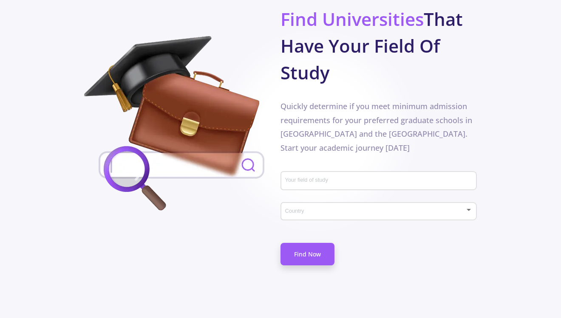
scroll to position [479, 0]
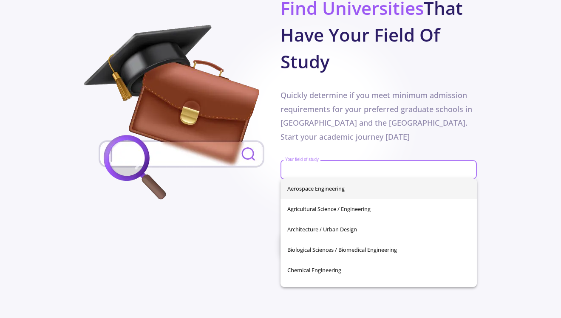
click at [318, 172] on input "Your field of study" at bounding box center [380, 171] width 190 height 8
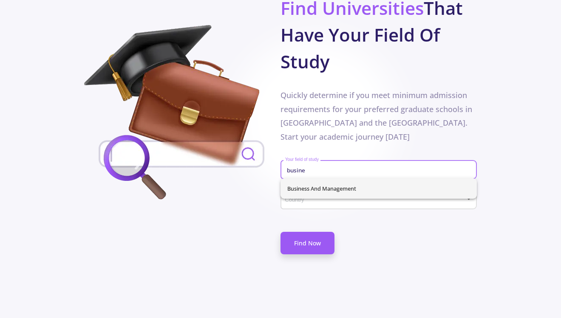
type input "busine"
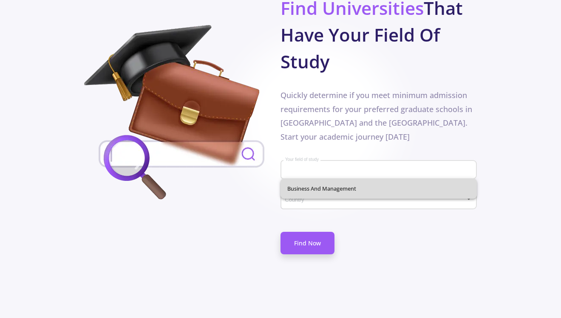
click at [334, 190] on div "Business and Management" at bounding box center [379, 189] width 196 height 20
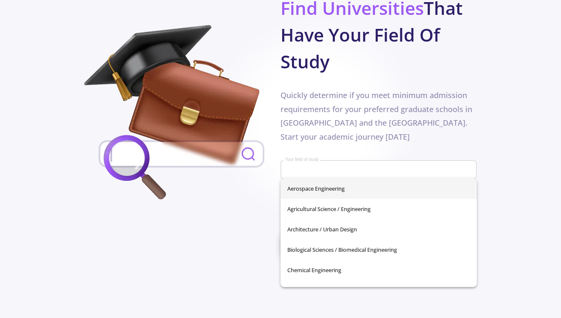
click at [236, 233] on div "Don't waste your time Find Universities That Have Your Field Of Study Quickly d…" at bounding box center [280, 124] width 393 height 301
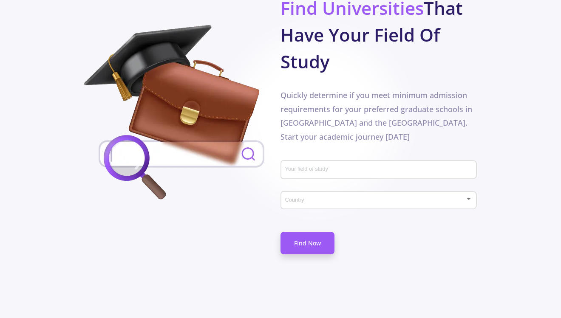
click at [316, 171] on input "Your field of study" at bounding box center [380, 171] width 190 height 8
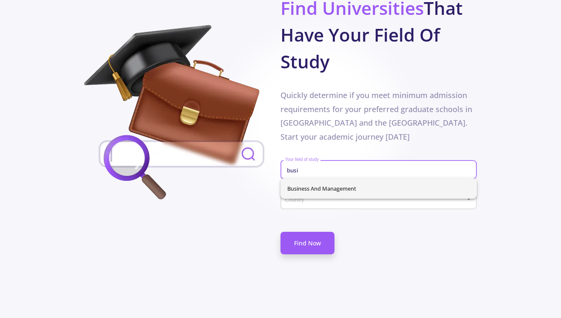
type input "busi"
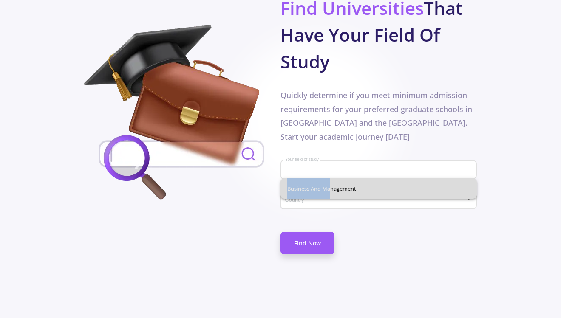
click at [328, 183] on div "Business and Management" at bounding box center [379, 189] width 196 height 20
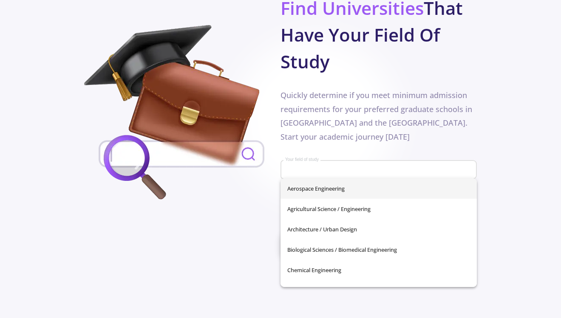
click at [336, 161] on div "Your field of study" at bounding box center [379, 168] width 188 height 22
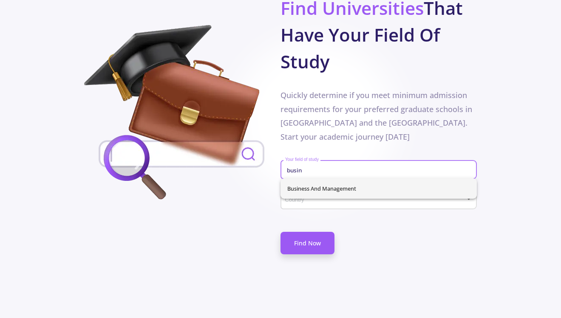
type input "busin"
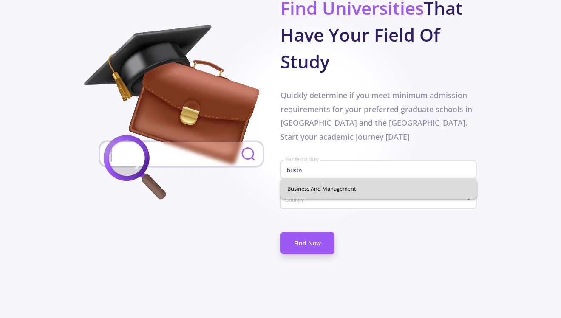
click at [346, 186] on div "Business and Management" at bounding box center [379, 189] width 196 height 20
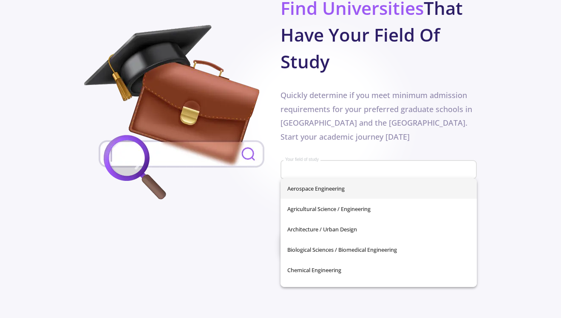
click at [257, 205] on div "Don't waste your time Find Universities That Have Your Field Of Study Quickly d…" at bounding box center [280, 124] width 393 height 301
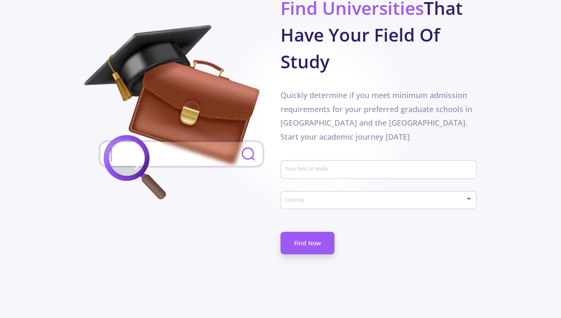
click at [315, 205] on div "Country" at bounding box center [379, 198] width 188 height 21
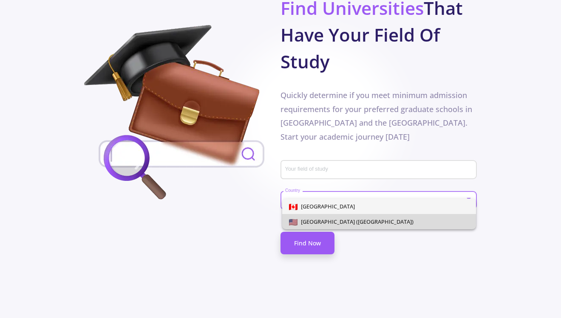
click at [319, 219] on span "[GEOGRAPHIC_DATA] ([GEOGRAPHIC_DATA])" at bounding box center [356, 222] width 116 height 8
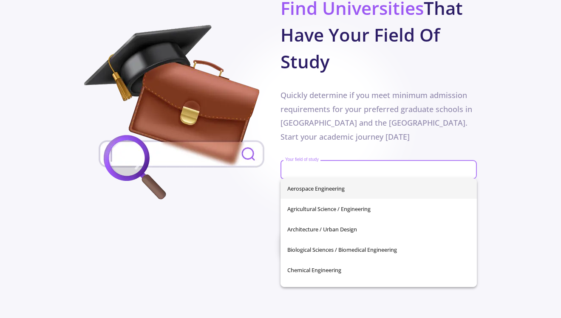
click at [319, 167] on input "Your field of study" at bounding box center [380, 171] width 190 height 8
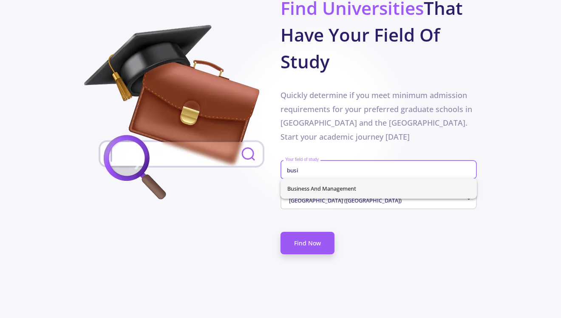
type input "busi"
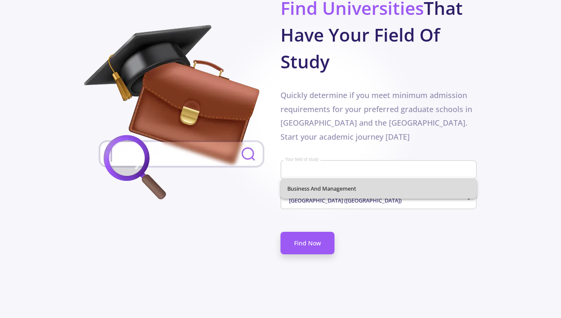
click at [349, 186] on div "Business and Management" at bounding box center [379, 189] width 196 height 20
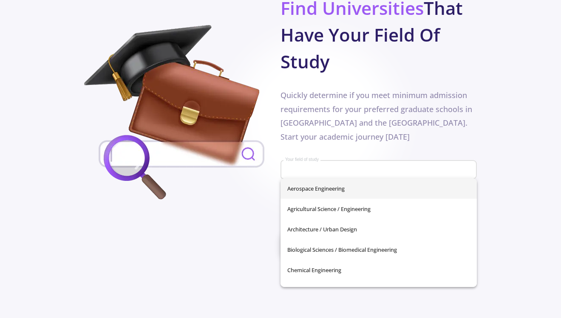
click at [217, 231] on div "Don't waste your time Find Universities That Have Your Field Of Study Quickly d…" at bounding box center [280, 124] width 393 height 301
click at [294, 169] on input "Your field of study" at bounding box center [380, 171] width 190 height 8
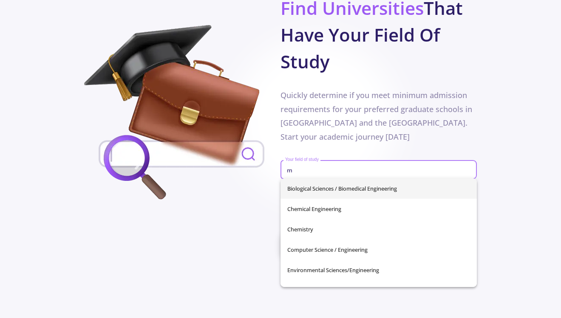
type input "m"
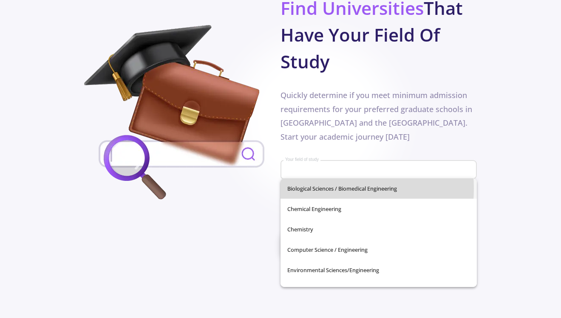
click at [317, 189] on div "Biological Sciences / Biomedical Engineering Chemical Engineering Chemistry Com…" at bounding box center [379, 233] width 196 height 109
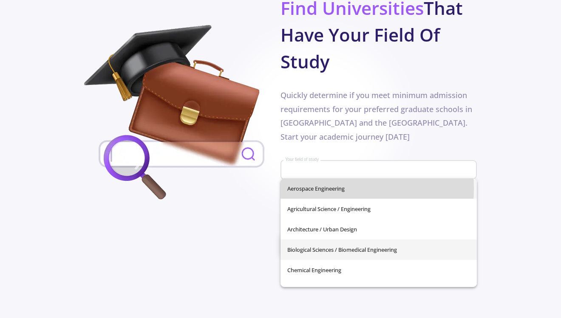
click at [317, 189] on span "Aerospace Engineering" at bounding box center [378, 189] width 183 height 20
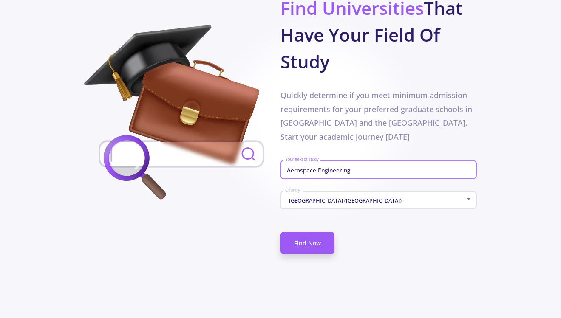
click at [333, 173] on input "Aerospace Engineering" at bounding box center [380, 171] width 190 height 8
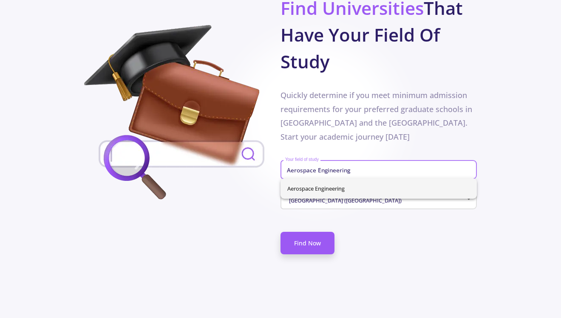
click at [333, 173] on input "Aerospace Engineering" at bounding box center [380, 171] width 190 height 8
type input "busi"
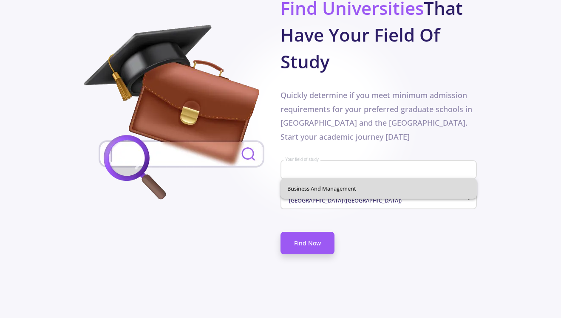
click at [367, 191] on div "Business and Management" at bounding box center [379, 189] width 196 height 20
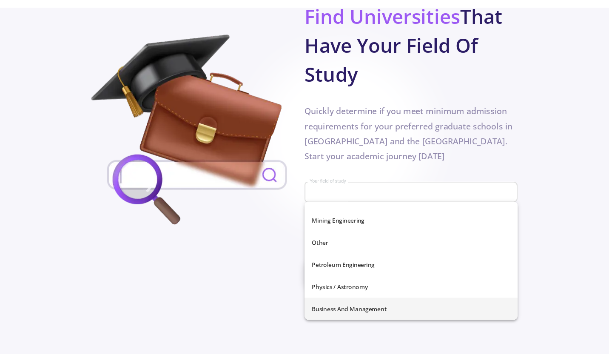
scroll to position [299, 0]
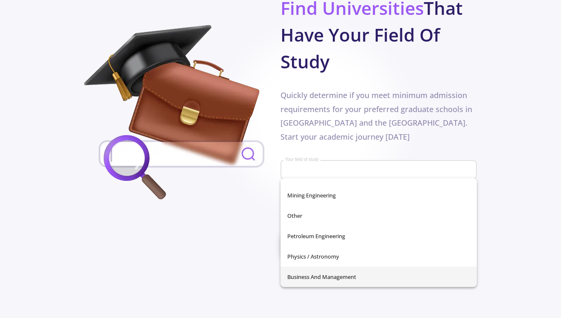
click at [342, 275] on span "Business and Management" at bounding box center [378, 277] width 183 height 20
type input "Business and Management"
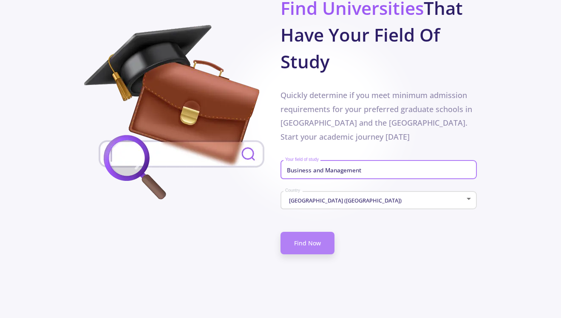
click at [299, 247] on link "Find Now" at bounding box center [308, 243] width 54 height 23
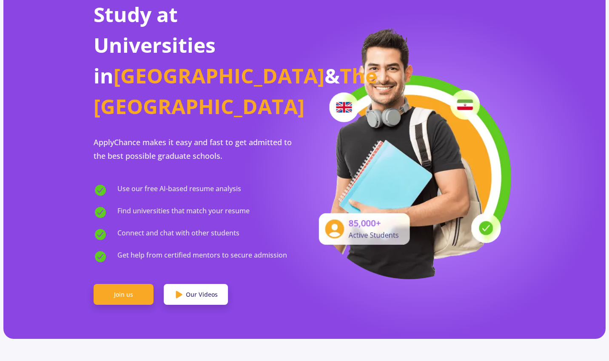
scroll to position [419, 0]
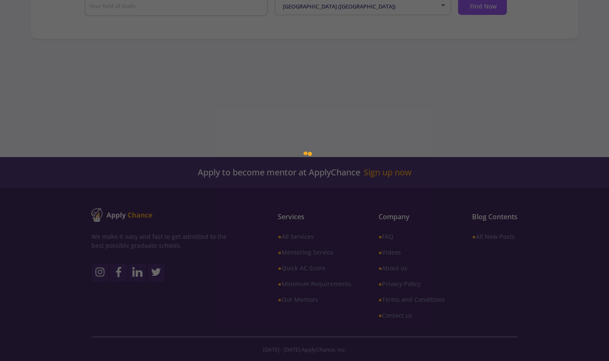
scroll to position [224, 0]
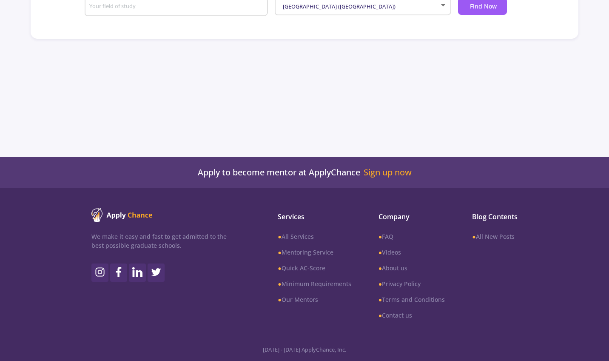
type input "Business and Management"
click at [319, 132] on div at bounding box center [304, 180] width 609 height 361
